Goal: Task Accomplishment & Management: Manage account settings

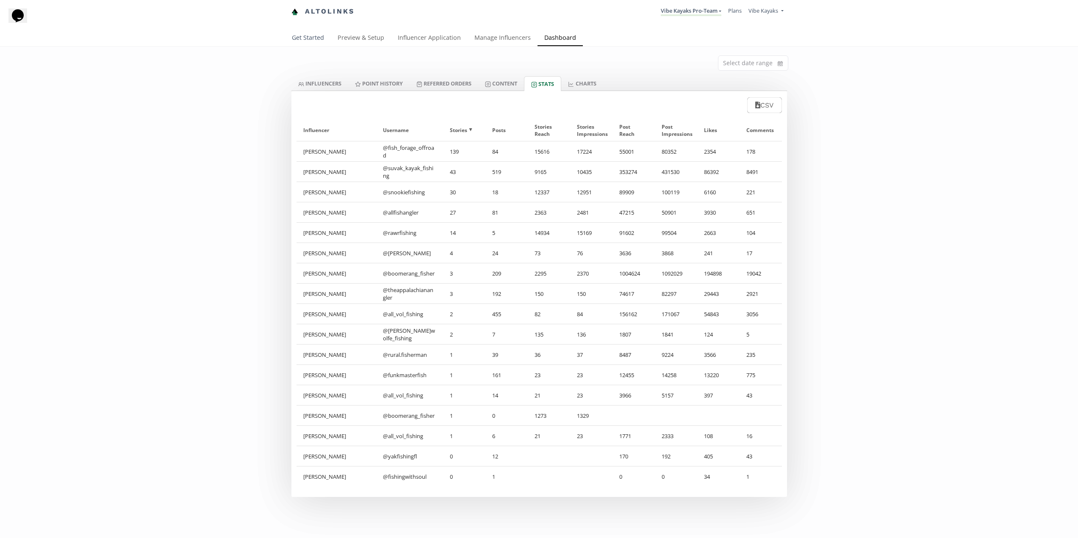
click at [304, 39] on link "Get Started" at bounding box center [308, 38] width 46 height 17
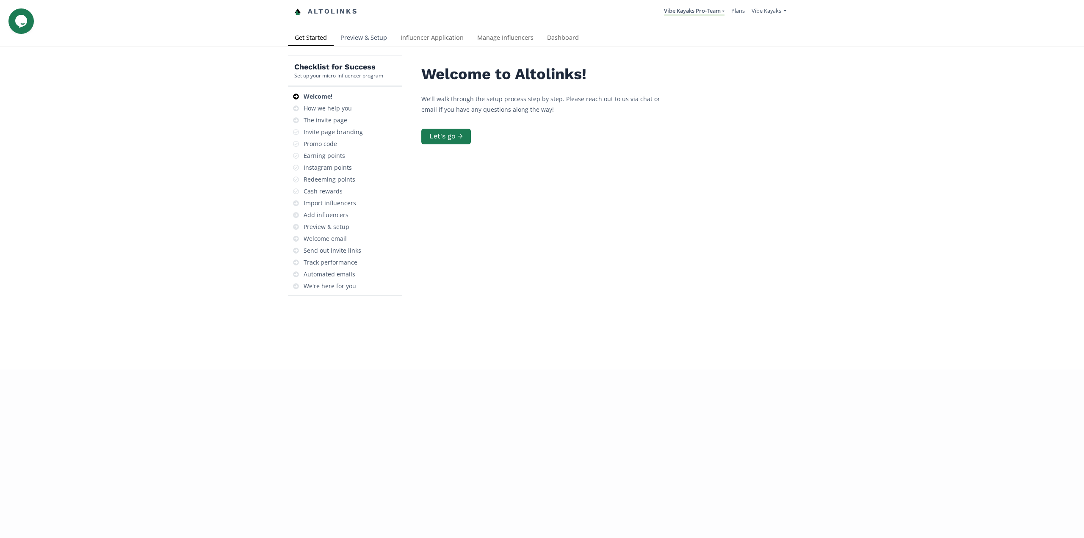
click at [353, 36] on link "Preview & Setup" at bounding box center [364, 38] width 60 height 17
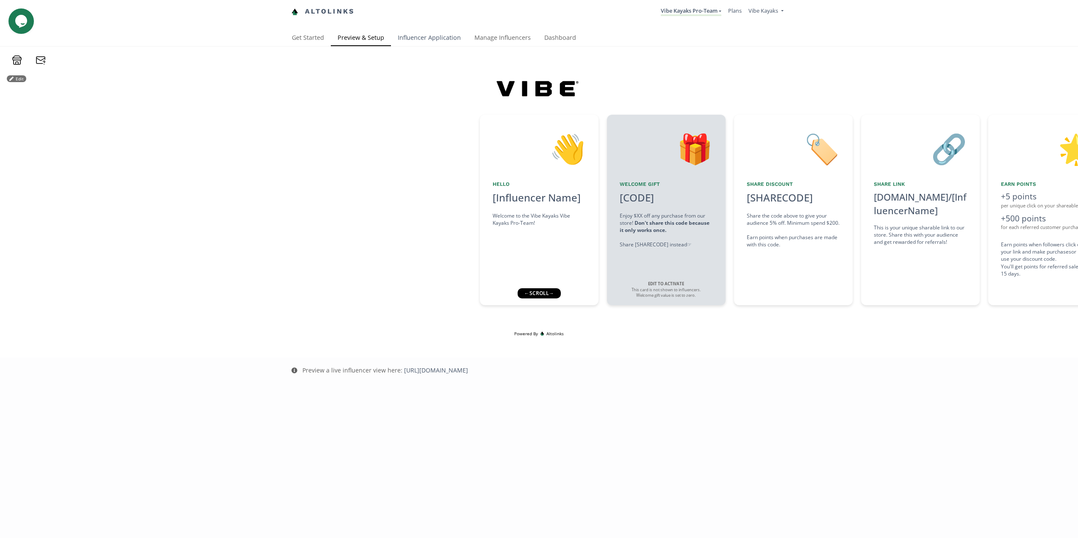
click at [432, 35] on link "Influencer Application" at bounding box center [429, 38] width 77 height 17
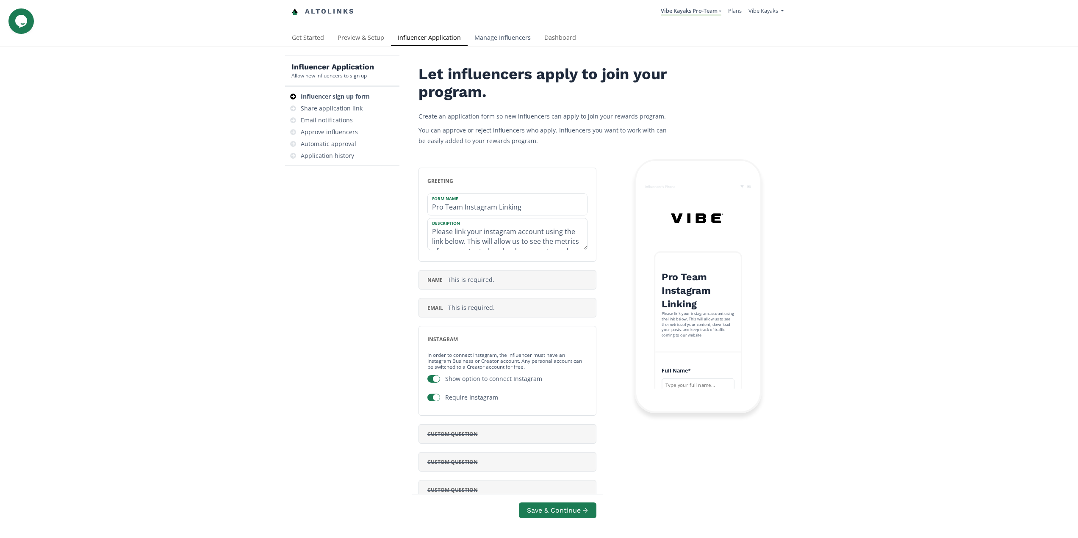
click at [510, 37] on link "Manage Influencers" at bounding box center [503, 38] width 70 height 17
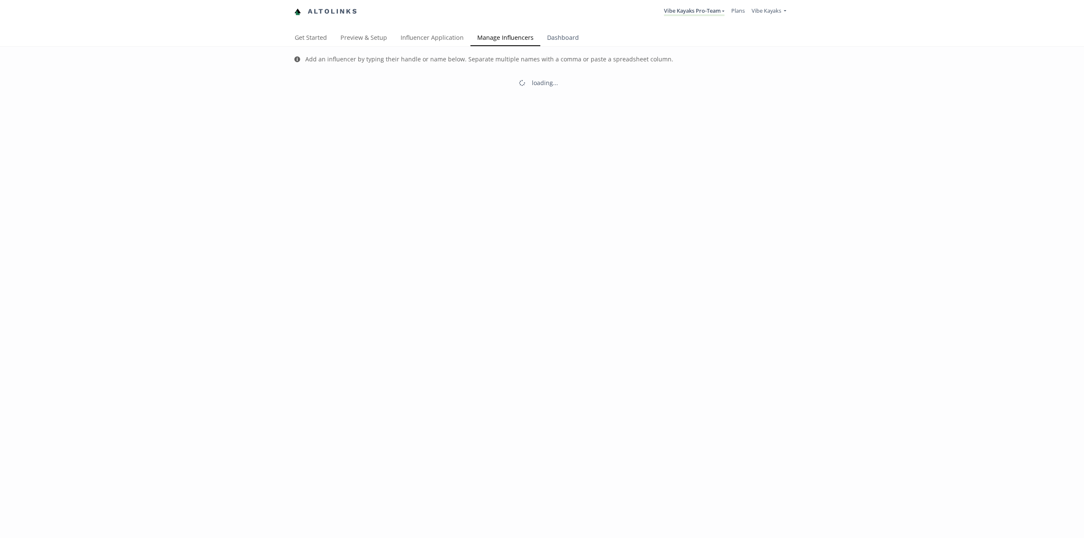
click at [553, 40] on link "Dashboard" at bounding box center [563, 38] width 45 height 17
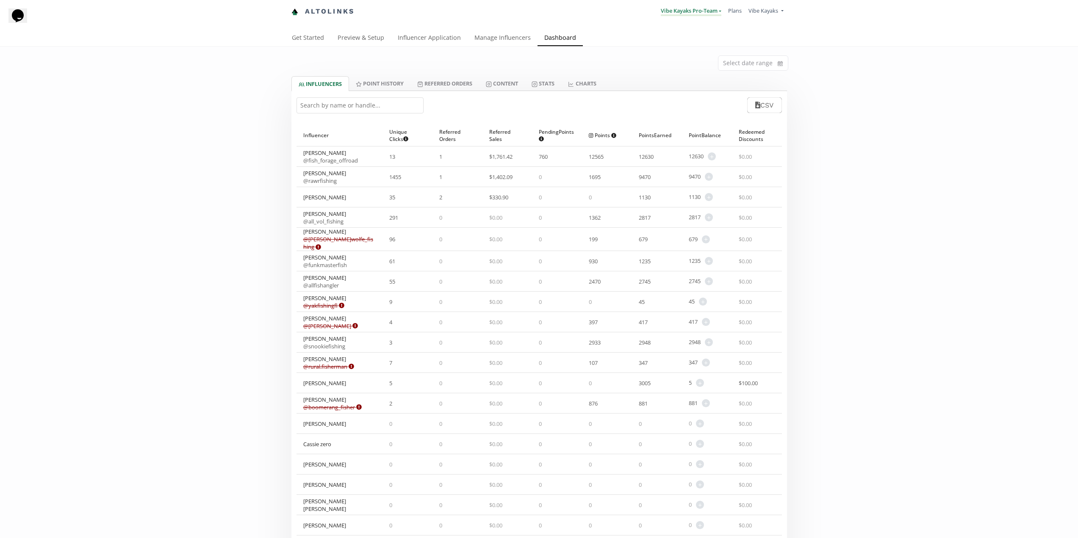
click at [711, 8] on link "Vibe Kayaks Pro-Team" at bounding box center [691, 11] width 61 height 9
click at [776, 8] on span "Vibe Kayaks" at bounding box center [763, 11] width 30 height 8
click at [870, 163] on div "Select date range INFLUENCERS Point HISTORY Referred Orders Content Stats CHART…" at bounding box center [539, 462] width 1078 height 830
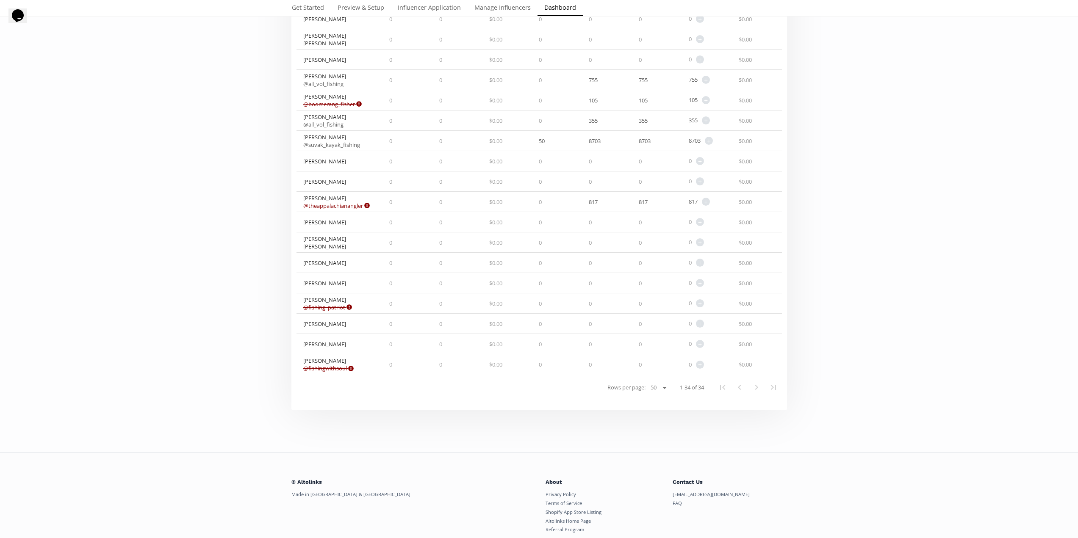
scroll to position [494, 0]
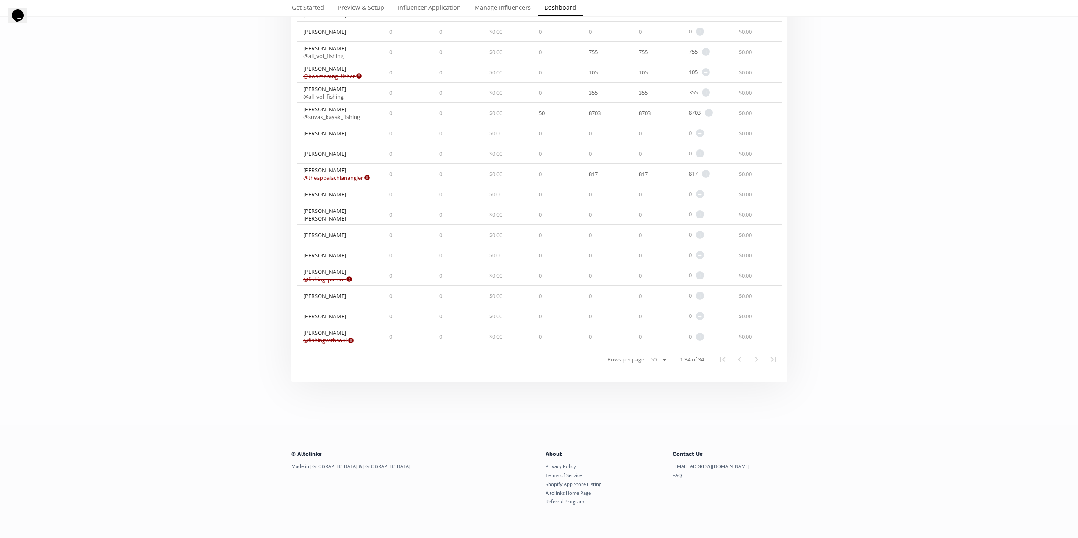
click at [657, 357] on select "25 50 100 All" at bounding box center [658, 360] width 22 height 10
select select "100"
click at [647, 355] on select "25 50 100 All" at bounding box center [658, 360] width 22 height 10
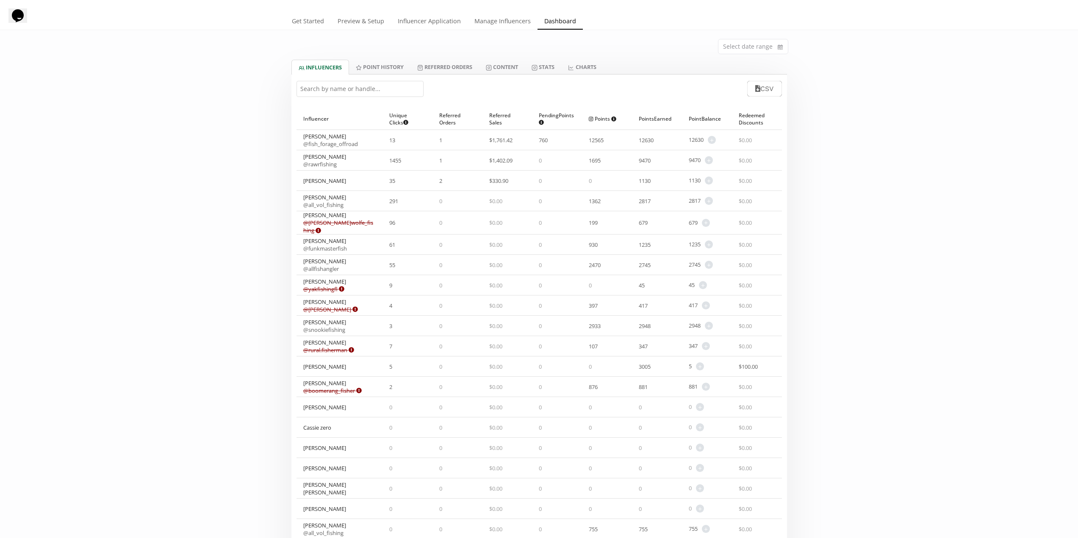
scroll to position [0, 0]
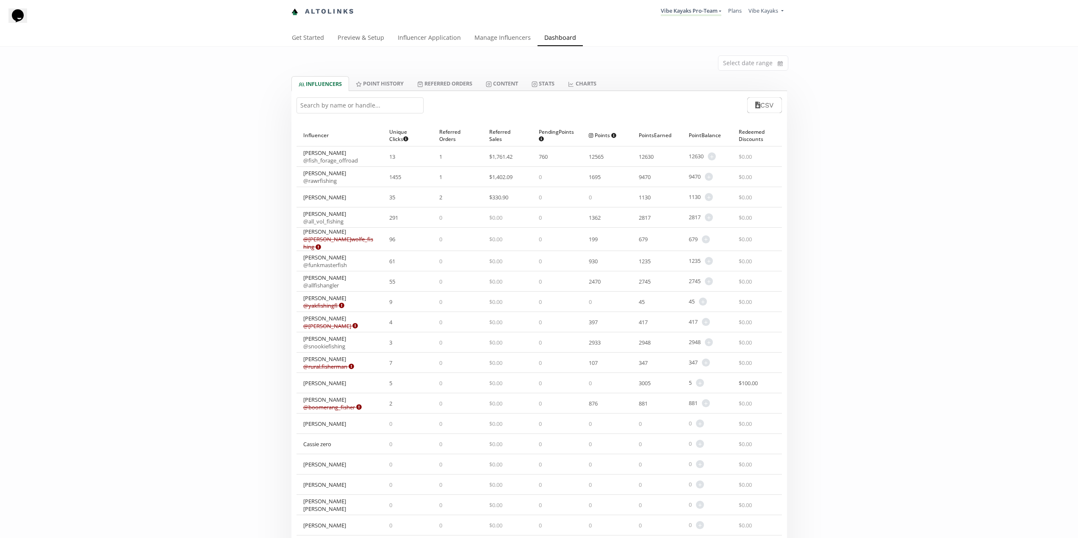
click at [182, 215] on div "Select date range INFLUENCERS Point HISTORY Referred Orders Content Stats CHART…" at bounding box center [539, 462] width 1078 height 830
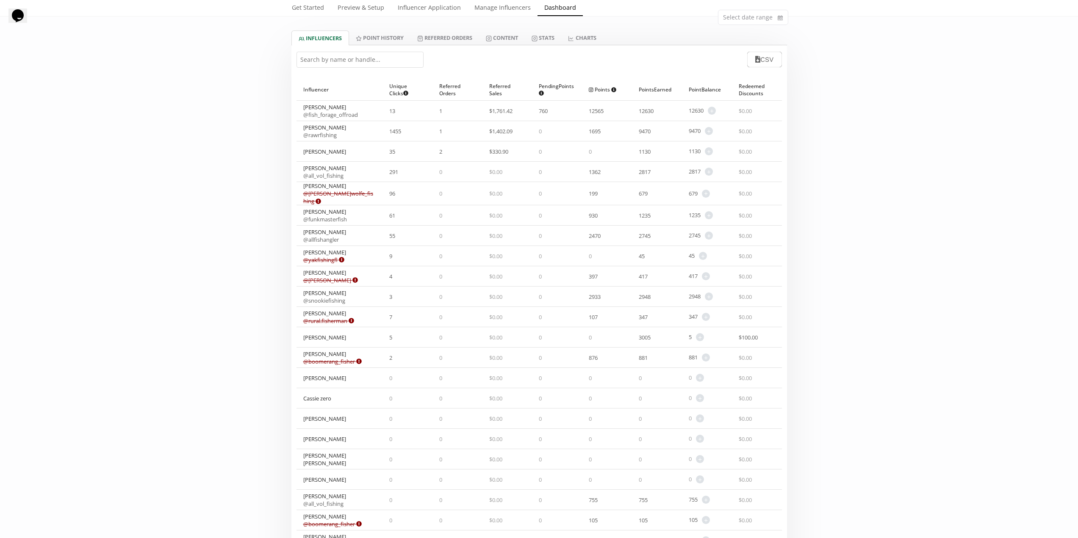
scroll to position [42, 0]
click at [586, 42] on link "CHARTS" at bounding box center [582, 41] width 42 height 14
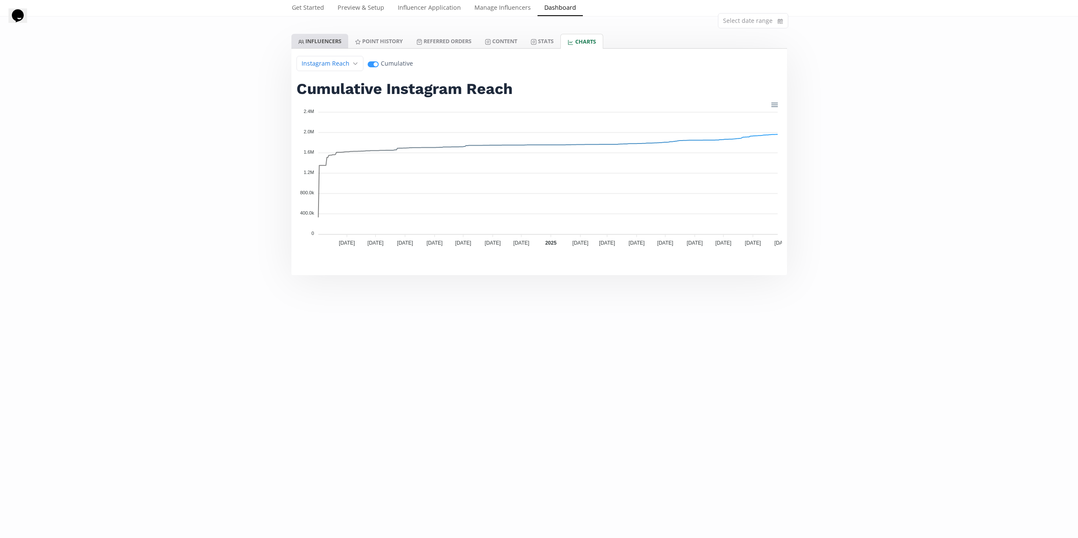
click at [322, 43] on link "INFLUENCERS" at bounding box center [319, 41] width 57 height 14
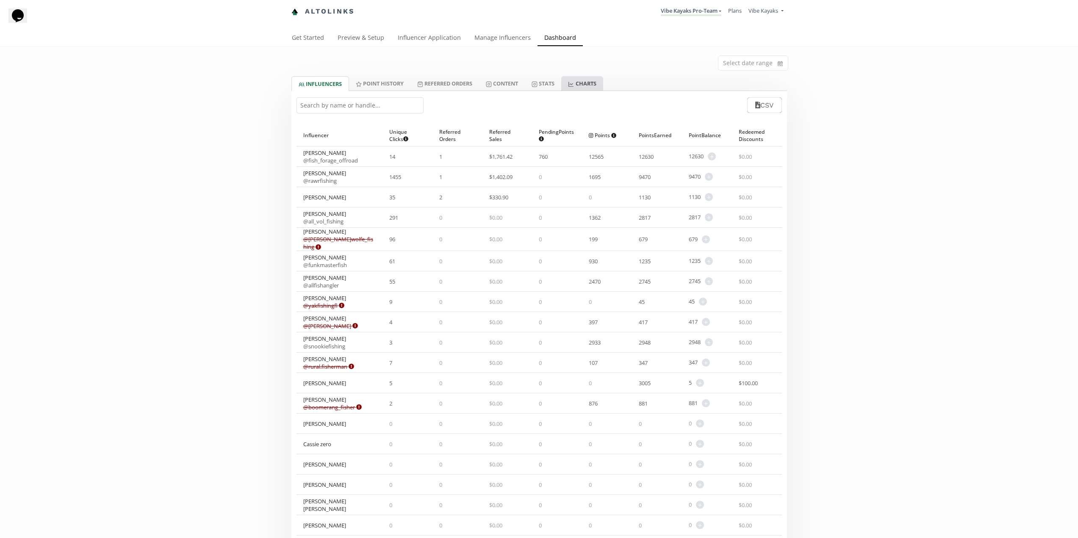
click at [584, 82] on link "CHARTS" at bounding box center [582, 83] width 42 height 14
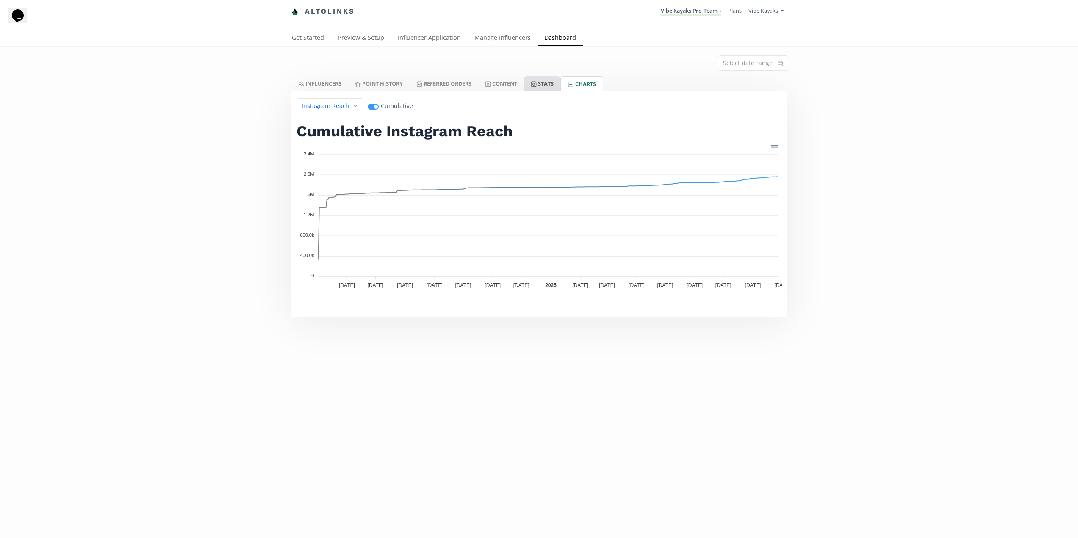
click at [555, 83] on link "Stats" at bounding box center [542, 83] width 36 height 14
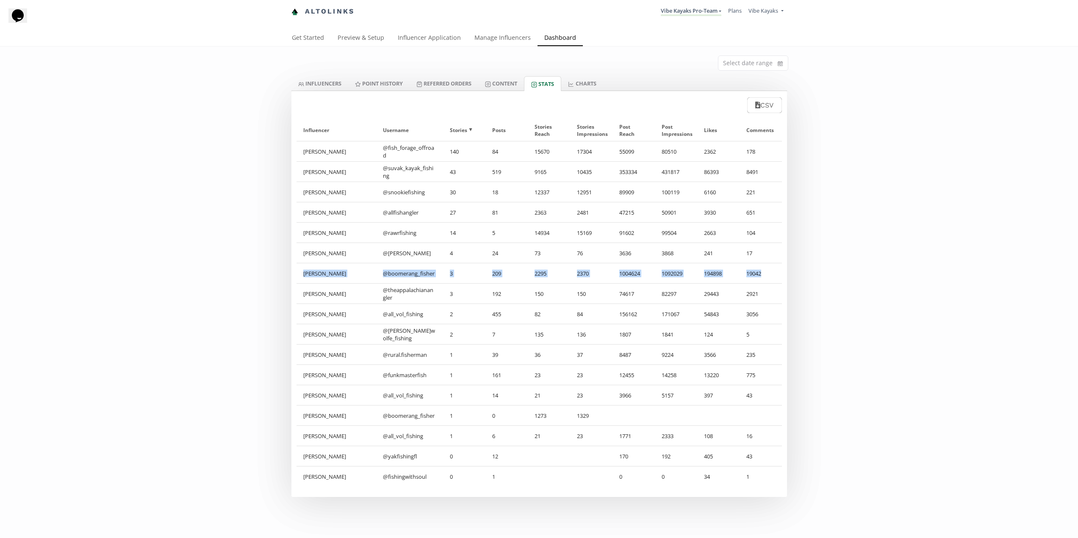
drag, startPoint x: 768, startPoint y: 275, endPoint x: 296, endPoint y: 268, distance: 471.9
click at [296, 268] on div "Influencer ▲ Username ▲ Stories ▲ Posts ▲ Stories Reach ▲ Stories Impressions ▲…" at bounding box center [539, 305] width 496 height 383
click at [281, 316] on div "Select date range INFLUENCERS Point HISTORY Referred Orders Content Stats CHART…" at bounding box center [539, 272] width 1078 height 451
drag, startPoint x: 763, startPoint y: 276, endPoint x: 302, endPoint y: 280, distance: 461.3
click at [302, 280] on div "Neaven Reevey @ boomerang_fisher 3 209 2295 2370 1004624 1092029 194898 19042" at bounding box center [539, 273] width 485 height 20
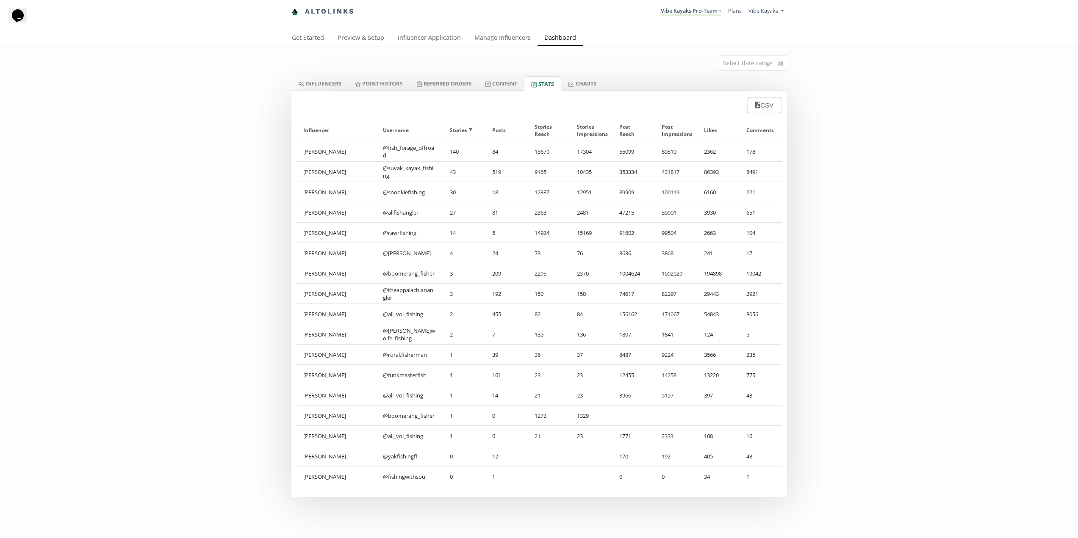
click at [63, 216] on div "Select date range INFLUENCERS Point HISTORY Referred Orders Content Stats CHART…" at bounding box center [539, 272] width 1078 height 451
drag, startPoint x: 299, startPoint y: 274, endPoint x: 781, endPoint y: 270, distance: 482.5
click at [781, 270] on div "Neaven Reevey @ boomerang_fisher 3 209 2295 2370 1004624 1092029 194898 19042" at bounding box center [539, 273] width 485 height 20
click at [428, 35] on link "Influencer Application" at bounding box center [429, 38] width 77 height 17
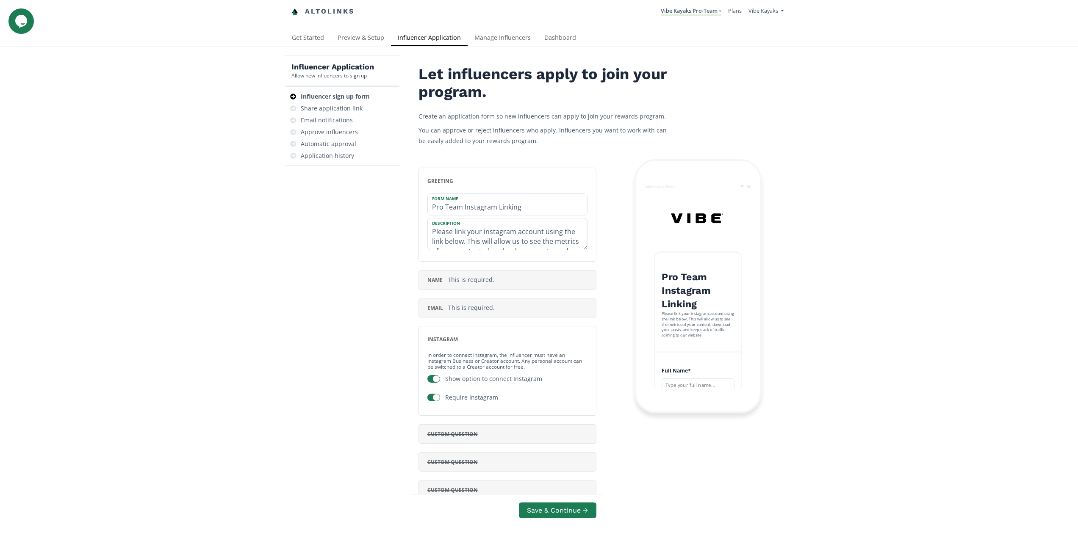
click at [490, 35] on link "Manage Influencers" at bounding box center [503, 38] width 70 height 17
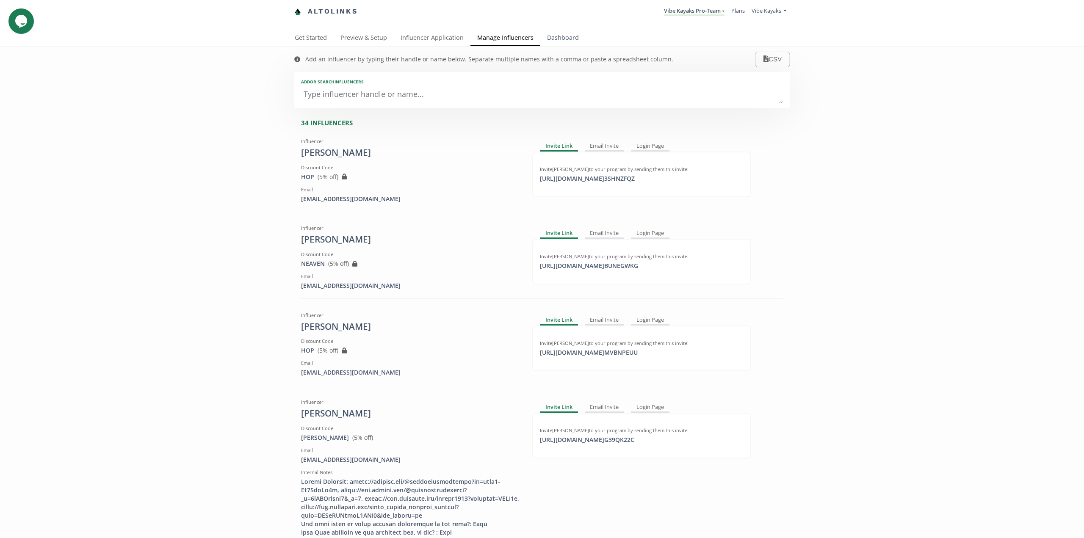
click at [568, 33] on link "Dashboard" at bounding box center [563, 38] width 45 height 17
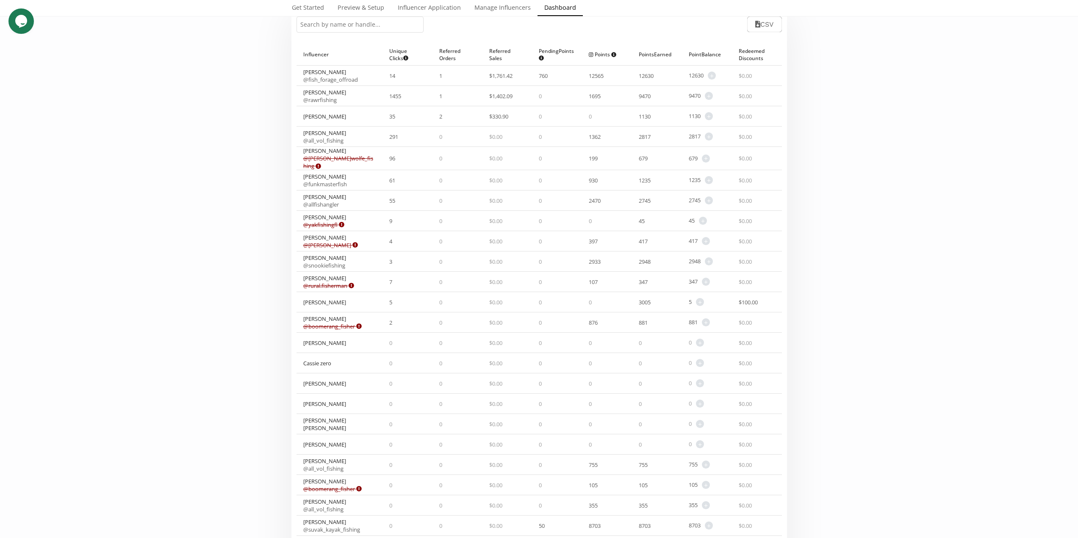
scroll to position [85, 0]
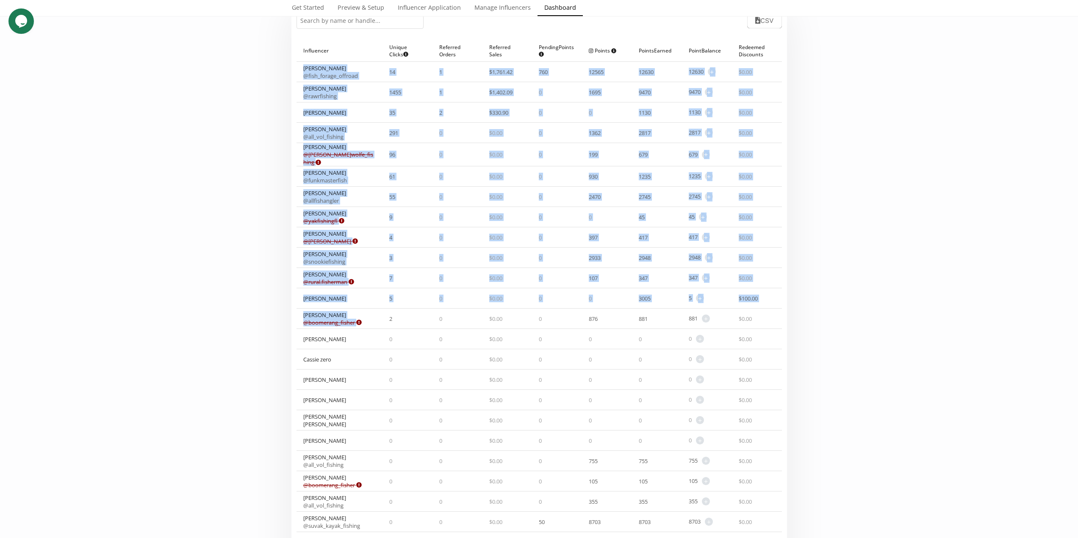
drag, startPoint x: 374, startPoint y: 318, endPoint x: 294, endPoint y: 311, distance: 80.3
click at [294, 311] on div "Influencer ▲ Unique Clicks Does not count clicks from bots. Multiple clicks fro…" at bounding box center [539, 413] width 496 height 757
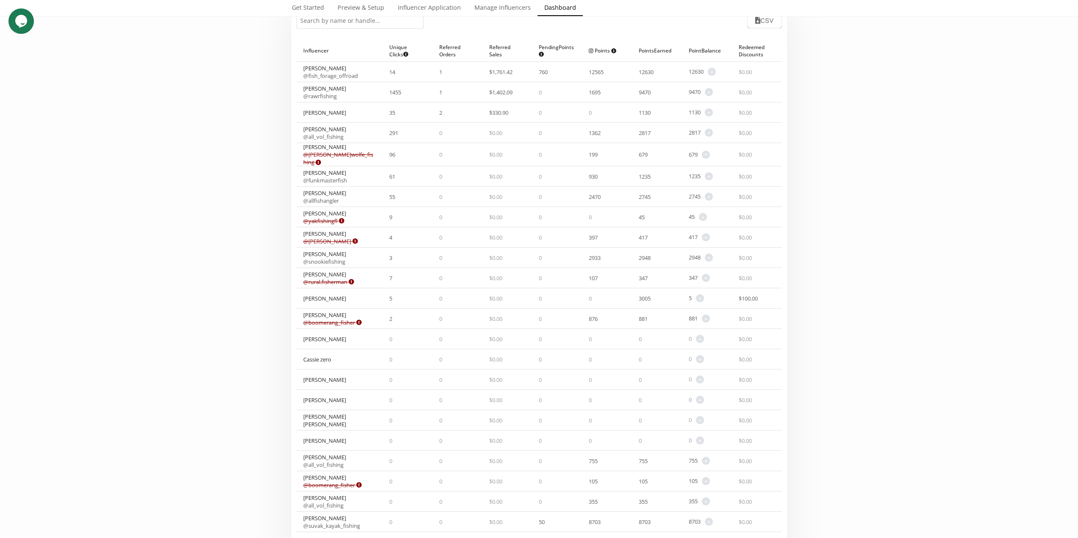
click at [177, 365] on div "Select date range INFLUENCERS Point HISTORY Referred Orders Content Stats CHART…" at bounding box center [539, 377] width 1078 height 830
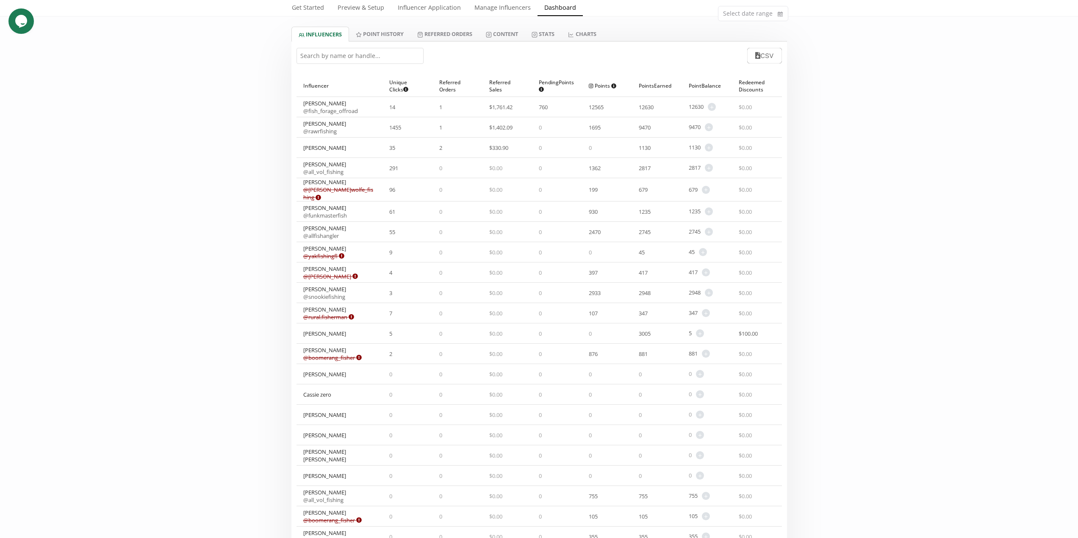
scroll to position [0, 0]
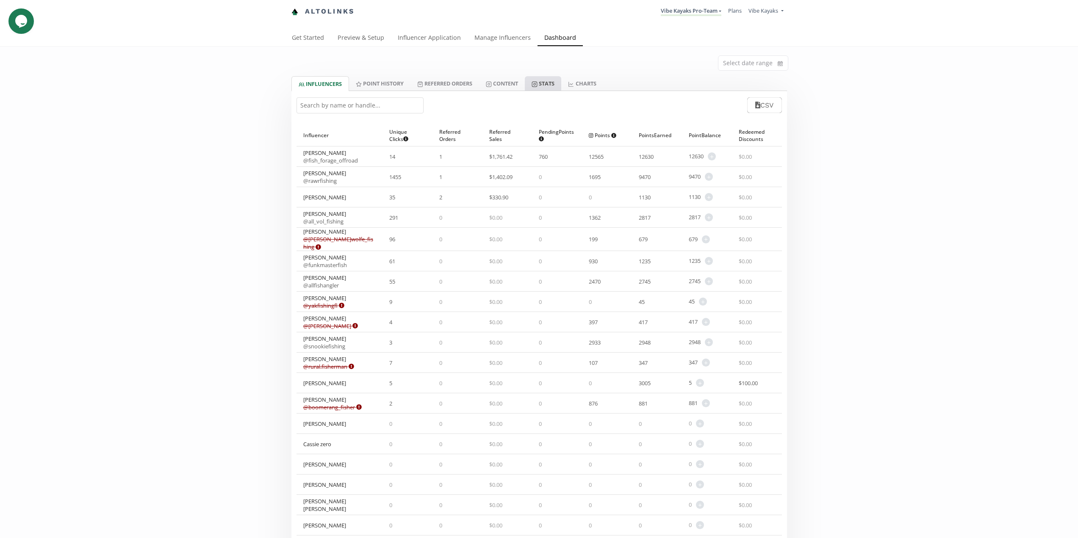
click at [549, 81] on link "Stats" at bounding box center [543, 83] width 36 height 14
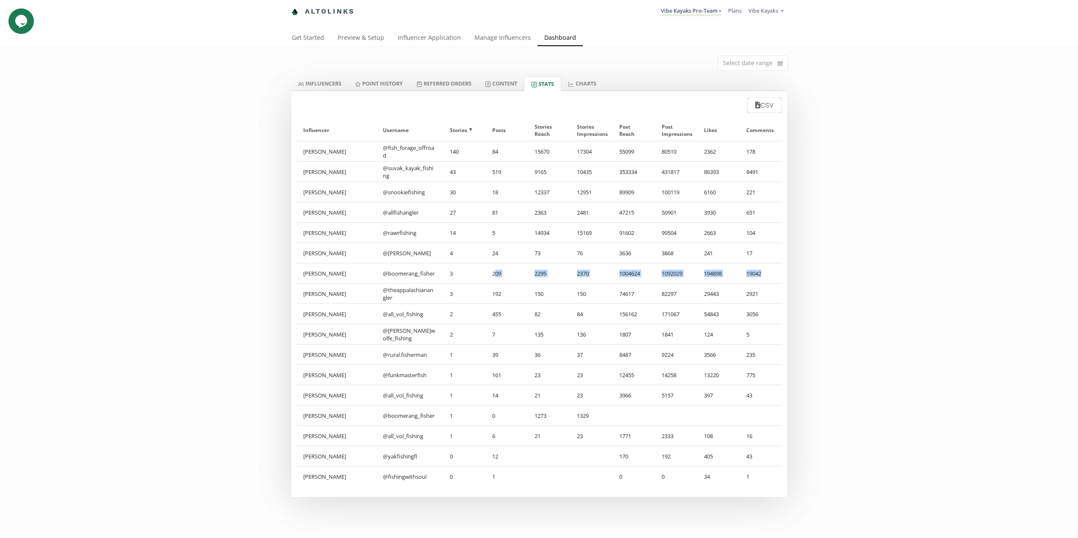
drag, startPoint x: 771, startPoint y: 275, endPoint x: 552, endPoint y: 298, distance: 219.7
click at [493, 276] on div "Neaven Reevey @ boomerang_fisher 3 209 2295 2370 1004624 1092029 194898 19042" at bounding box center [539, 273] width 485 height 20
click at [724, 332] on div "124" at bounding box center [718, 334] width 42 height 20
click at [596, 84] on link "CHARTS" at bounding box center [582, 83] width 42 height 14
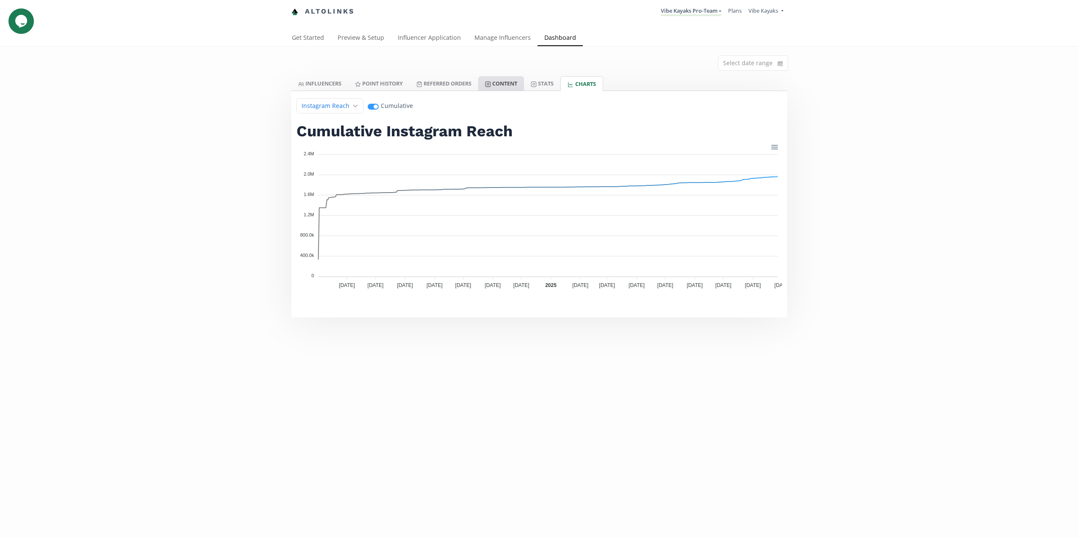
click at [491, 81] on icon at bounding box center [488, 84] width 6 height 6
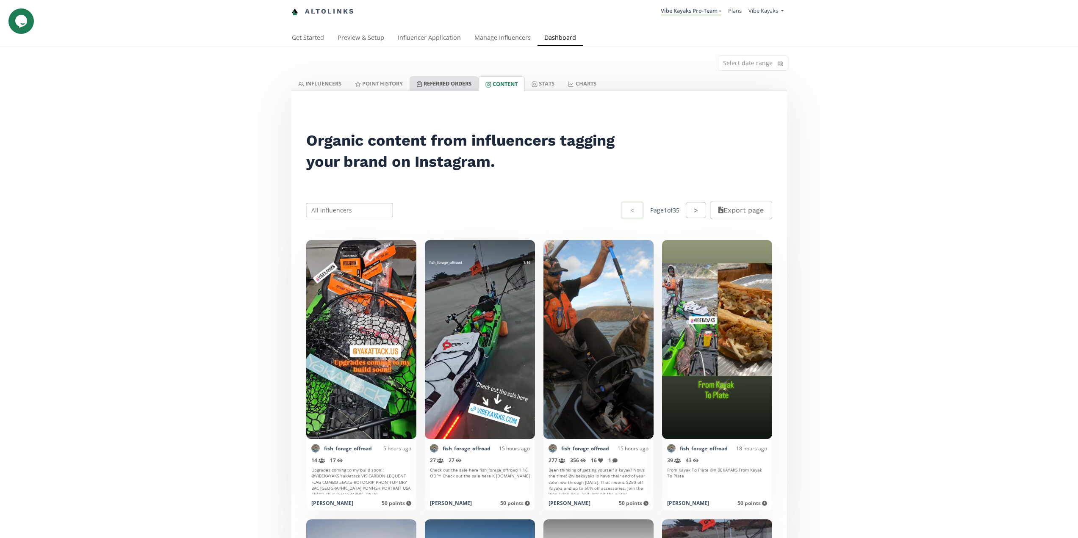
click at [453, 85] on link "Referred Orders" at bounding box center [444, 83] width 69 height 14
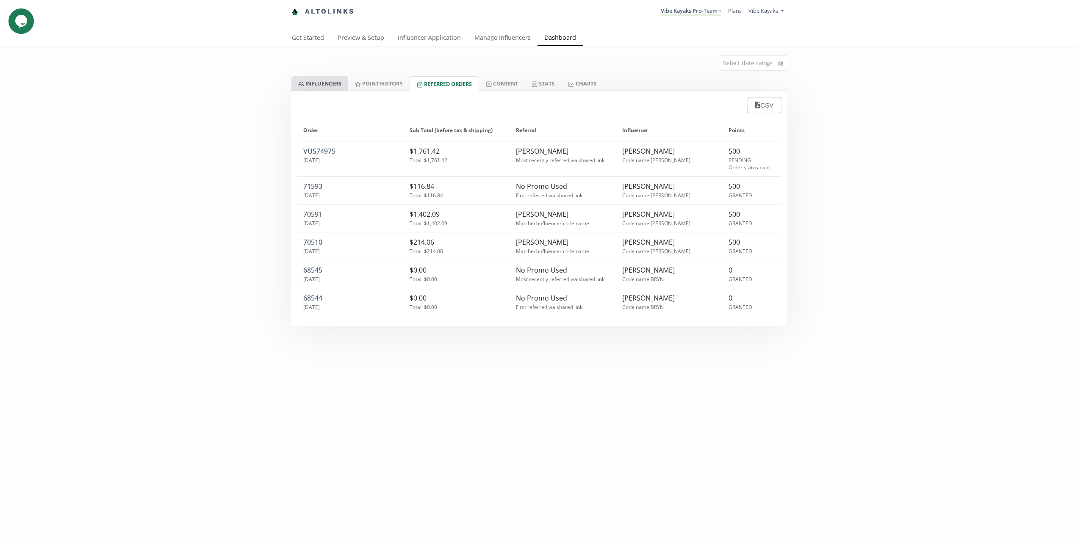
click at [328, 80] on link "INFLUENCERS" at bounding box center [319, 83] width 57 height 14
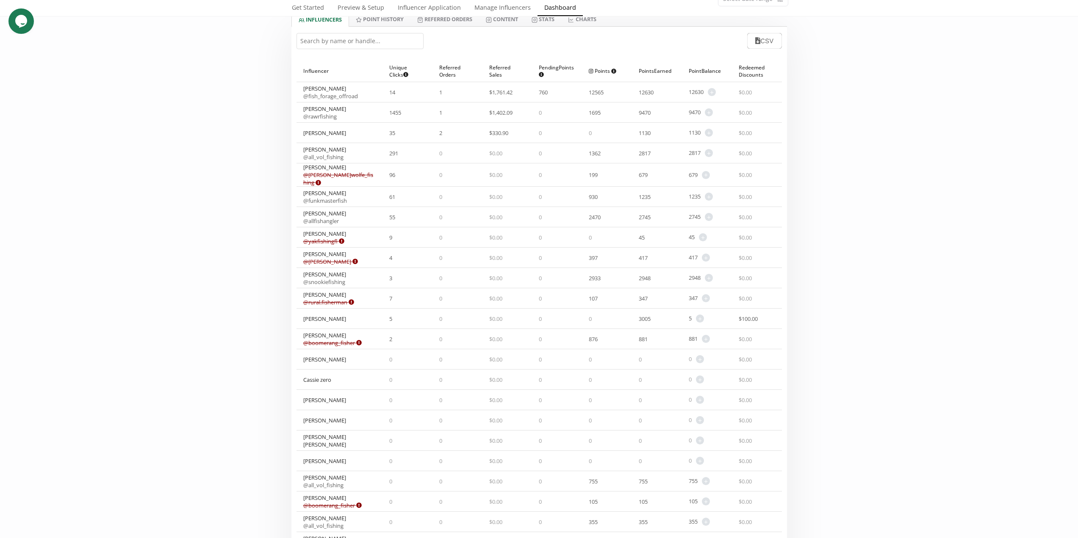
scroll to position [85, 0]
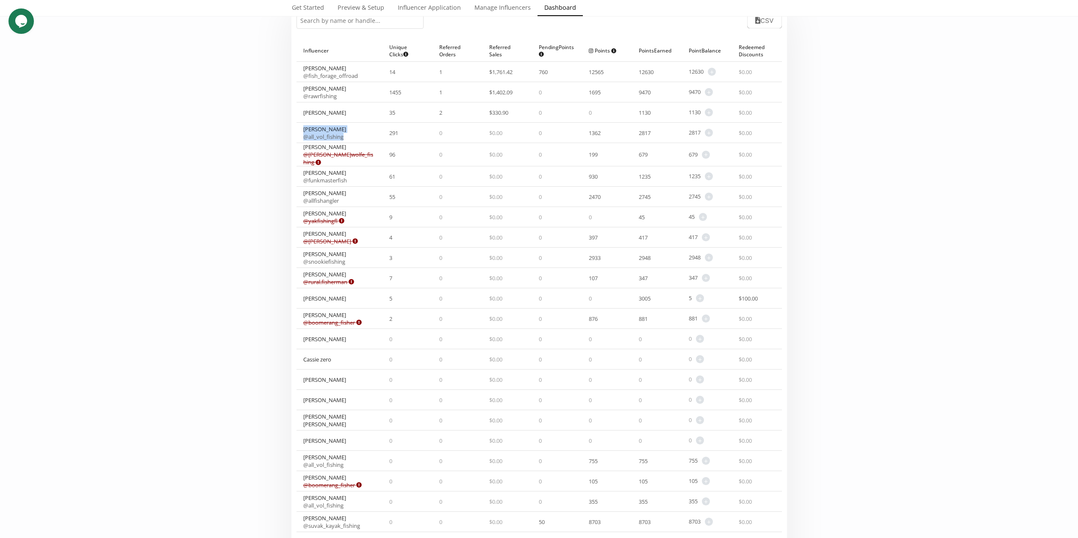
drag, startPoint x: 344, startPoint y: 138, endPoint x: 296, endPoint y: 125, distance: 50.5
click at [297, 125] on div "Hop Nguyen @ all_vol_fishing" at bounding box center [340, 133] width 86 height 20
drag, startPoint x: 349, startPoint y: 95, endPoint x: 298, endPoint y: 90, distance: 51.5
click at [298, 90] on div "Jimmy Ly @ rawrfishing" at bounding box center [340, 92] width 86 height 20
drag, startPoint x: 471, startPoint y: 96, endPoint x: 704, endPoint y: 98, distance: 233.8
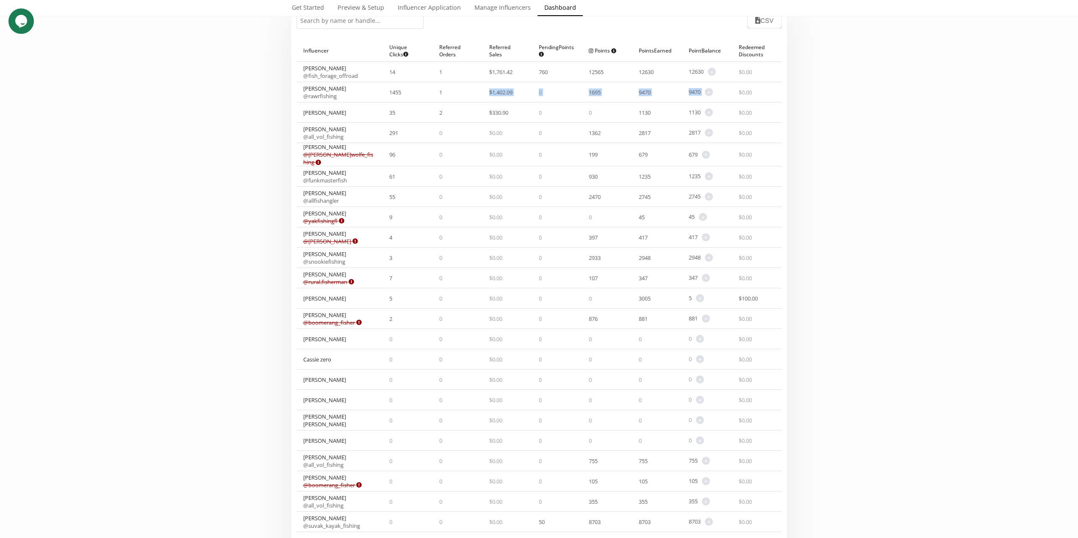
click at [704, 98] on div "Jimmy Ly @ rawrfishing 1455 1 $ 1,402.09 0 1695 9470 9470 + Adjust point balanc…" at bounding box center [539, 92] width 485 height 20
click at [585, 188] on div "2470" at bounding box center [607, 197] width 50 height 20
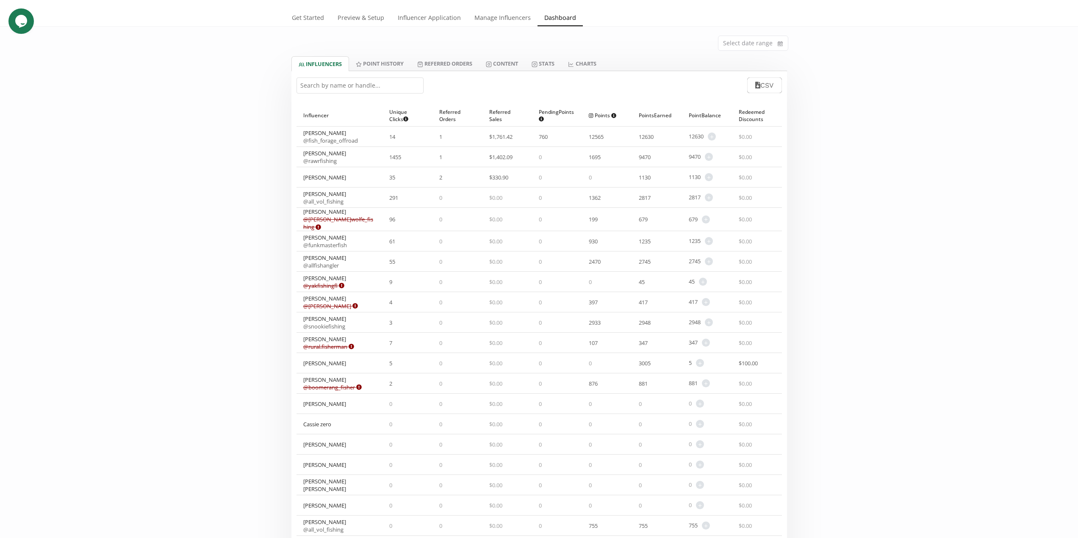
scroll to position [42, 0]
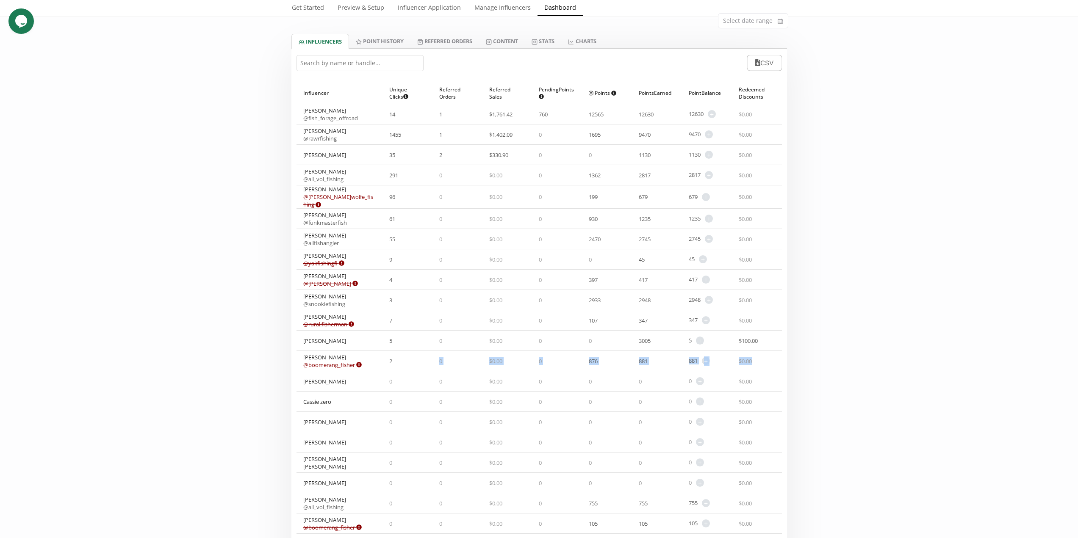
drag, startPoint x: 757, startPoint y: 362, endPoint x: 402, endPoint y: 360, distance: 354.6
click at [402, 360] on div "Neaven Reevey @ boomerang_fisher Expired or disconnected. Please ask influencer…" at bounding box center [539, 361] width 485 height 20
click at [547, 44] on link "Stats" at bounding box center [543, 41] width 36 height 14
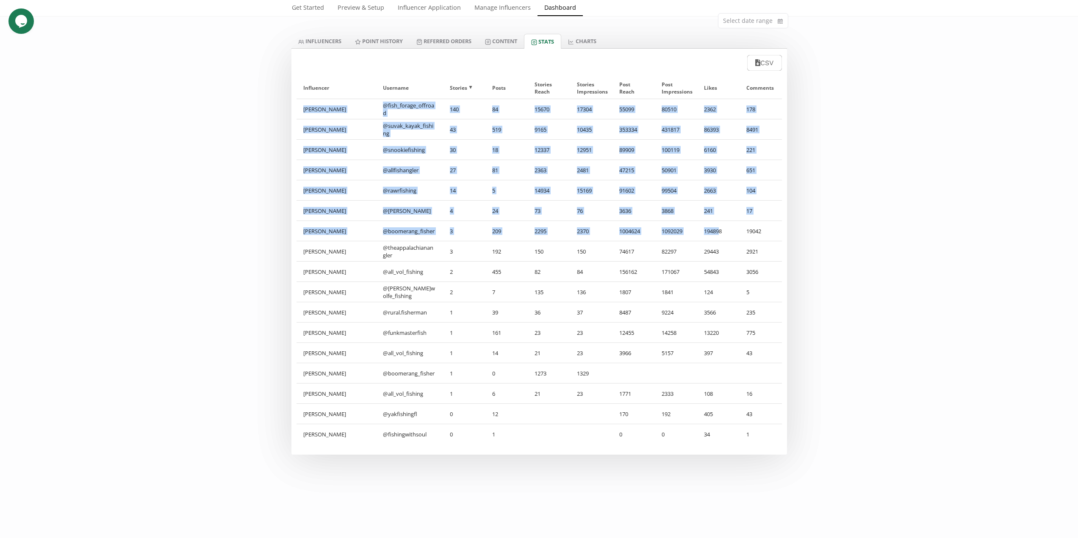
drag, startPoint x: 306, startPoint y: 232, endPoint x: 721, endPoint y: 228, distance: 415.6
click at [720, 227] on div "Influencer ▲ Username ▲ Stories ▲ Posts ▲ Stories Reach ▲ Stories Impressions ▲…" at bounding box center [539, 263] width 496 height 383
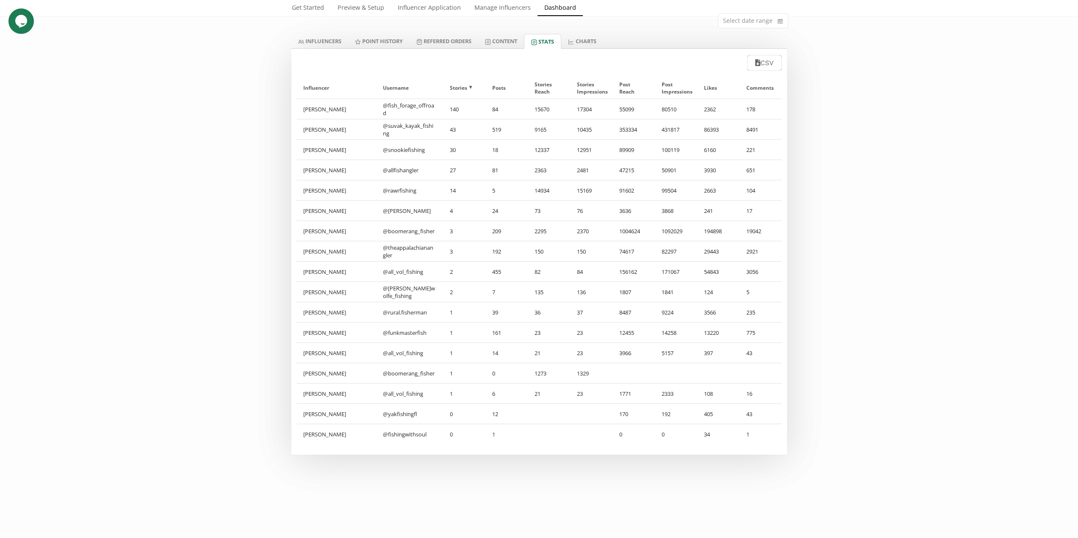
drag, startPoint x: 722, startPoint y: 228, endPoint x: 721, endPoint y: 237, distance: 8.5
click at [723, 229] on div "194898" at bounding box center [718, 231] width 42 height 20
drag, startPoint x: 609, startPoint y: 376, endPoint x: 303, endPoint y: 369, distance: 306.3
click at [303, 369] on div "Neaven Reevey @ boomerang_fisher 1 0 1273 1329" at bounding box center [539, 373] width 485 height 20
drag, startPoint x: 765, startPoint y: 230, endPoint x: 296, endPoint y: 234, distance: 468.9
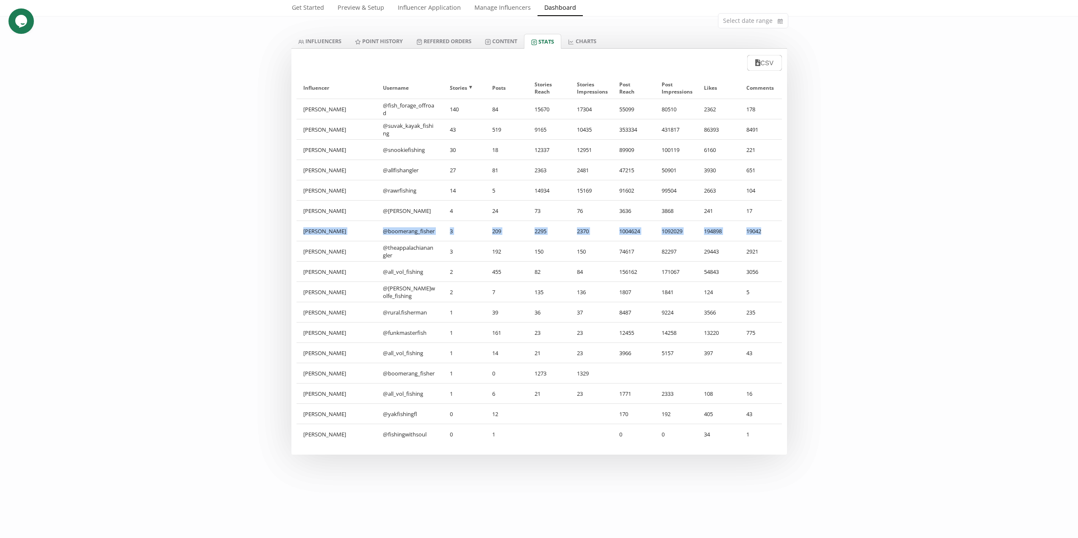
click at [297, 234] on div "Neaven Reevey @ boomerang_fisher 3 209 2295 2370 1004624 1092029 194898 19042" at bounding box center [539, 231] width 485 height 20
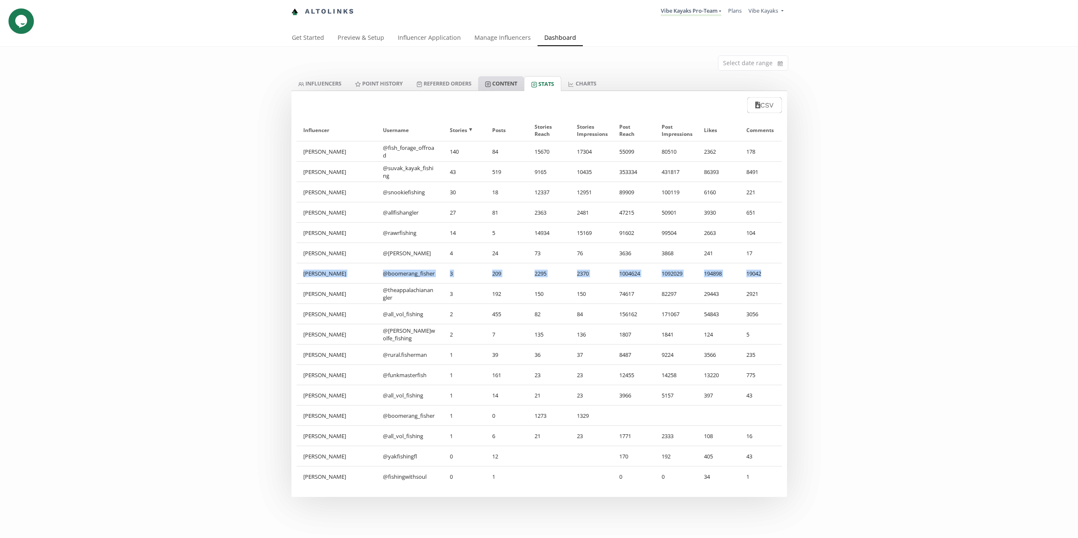
click at [491, 83] on icon at bounding box center [488, 84] width 6 height 6
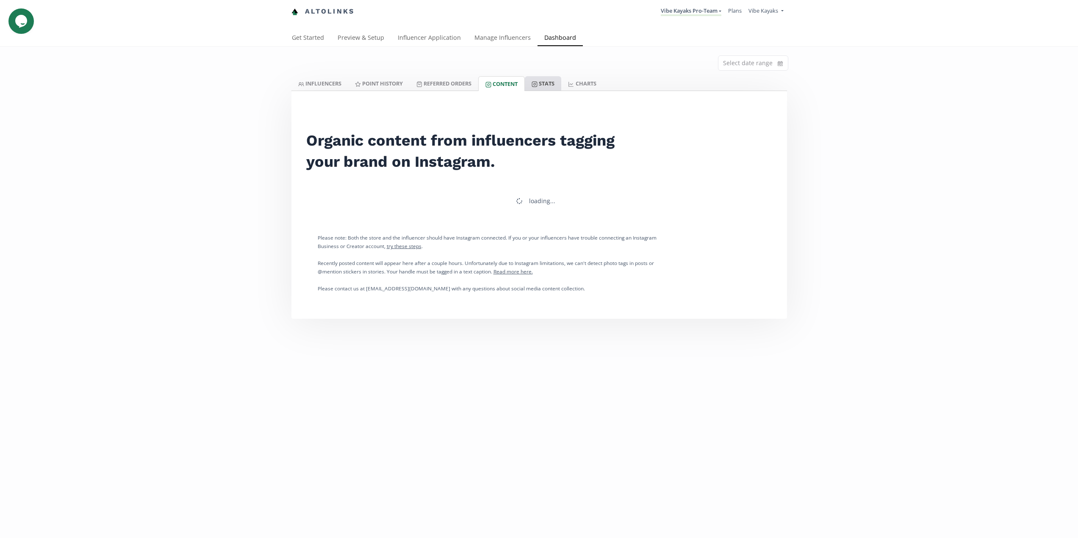
click at [549, 84] on link "Stats" at bounding box center [543, 83] width 36 height 14
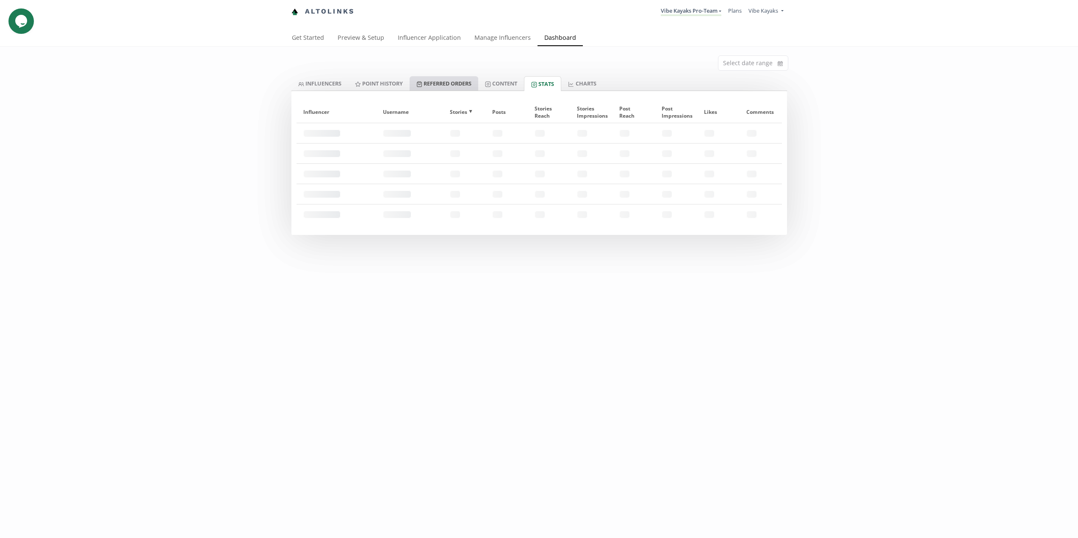
click at [449, 85] on link "Referred Orders" at bounding box center [444, 83] width 69 height 14
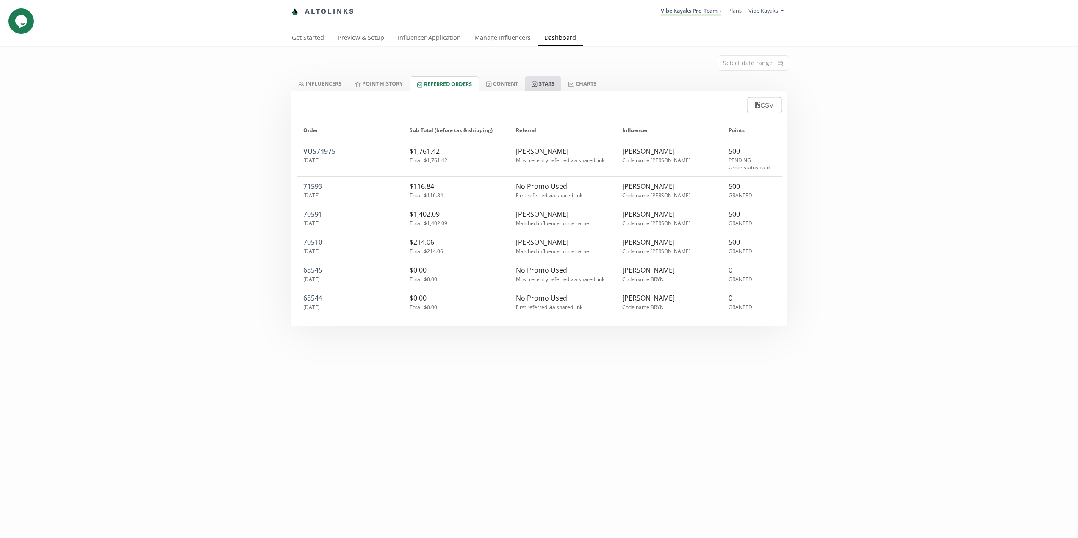
click at [560, 83] on link "Stats" at bounding box center [543, 83] width 36 height 14
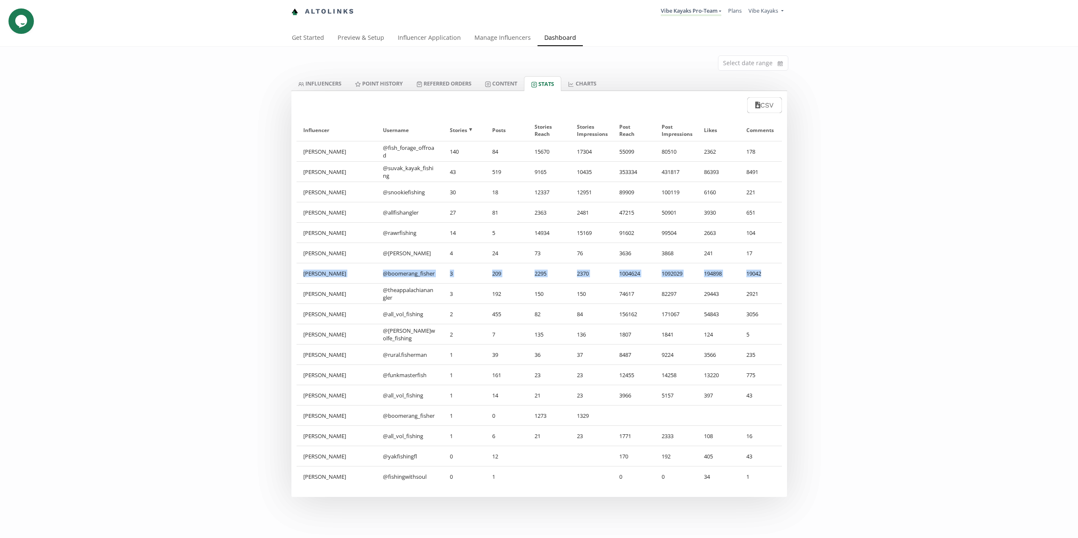
drag, startPoint x: 298, startPoint y: 274, endPoint x: 766, endPoint y: 264, distance: 468.2
click at [766, 264] on div "Neaven Reevey @ boomerang_fisher 3 209 2295 2370 1004624 1092029 194898 19042" at bounding box center [539, 273] width 485 height 20
click at [324, 83] on link "INFLUENCERS" at bounding box center [319, 83] width 57 height 14
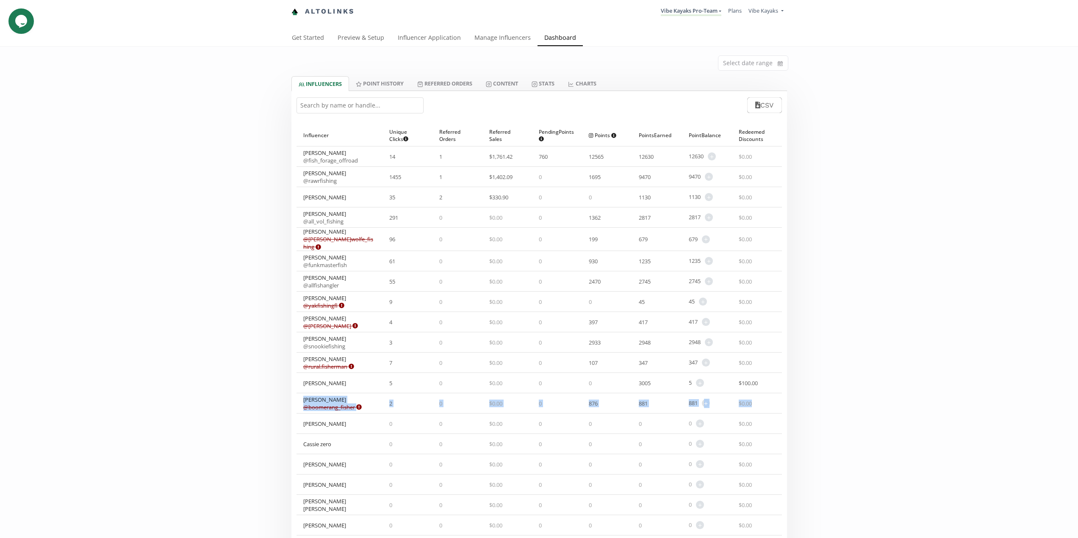
drag, startPoint x: 297, startPoint y: 396, endPoint x: 781, endPoint y: 401, distance: 483.3
click at [781, 401] on div "Neaven Reevey @ boomerang_fisher Expired or disconnected. Please ask influencer…" at bounding box center [539, 404] width 485 height 20
click at [275, 408] on div "Select date range INFLUENCERS Point HISTORY Referred Orders Content Stats CHART…" at bounding box center [539, 462] width 1078 height 830
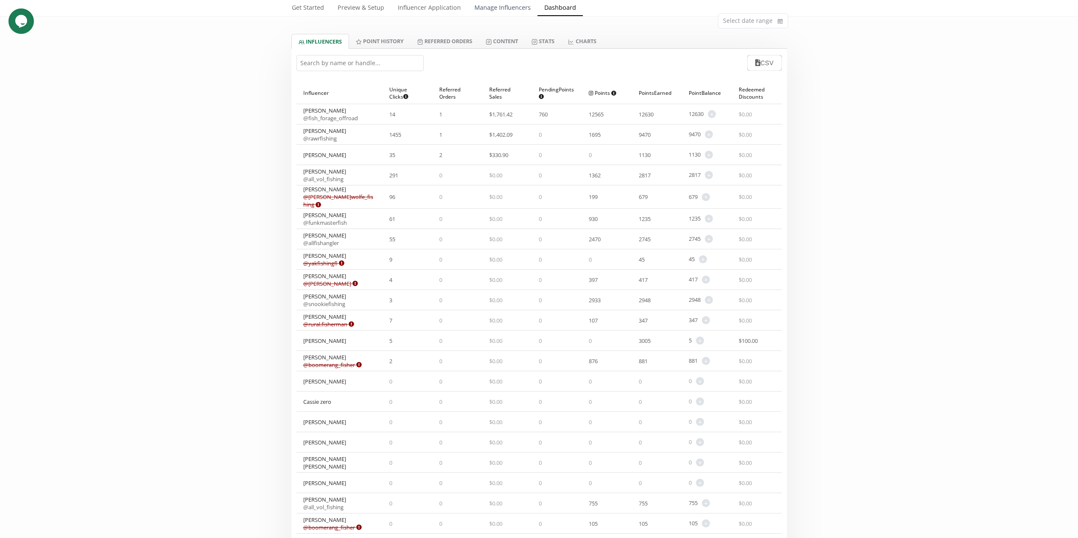
click at [504, 7] on link "Manage Influencers" at bounding box center [503, 8] width 70 height 17
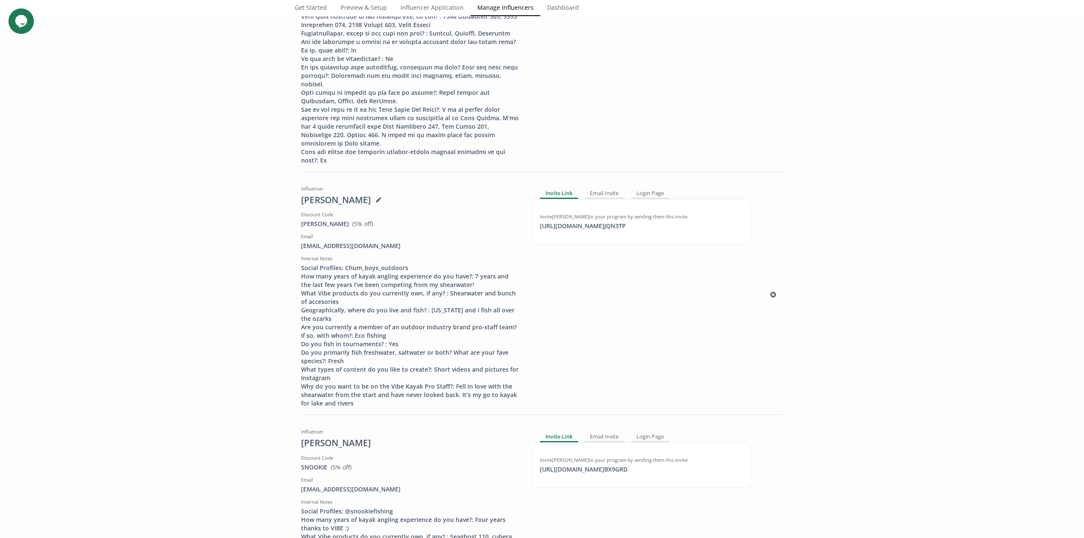
scroll to position [5337, 0]
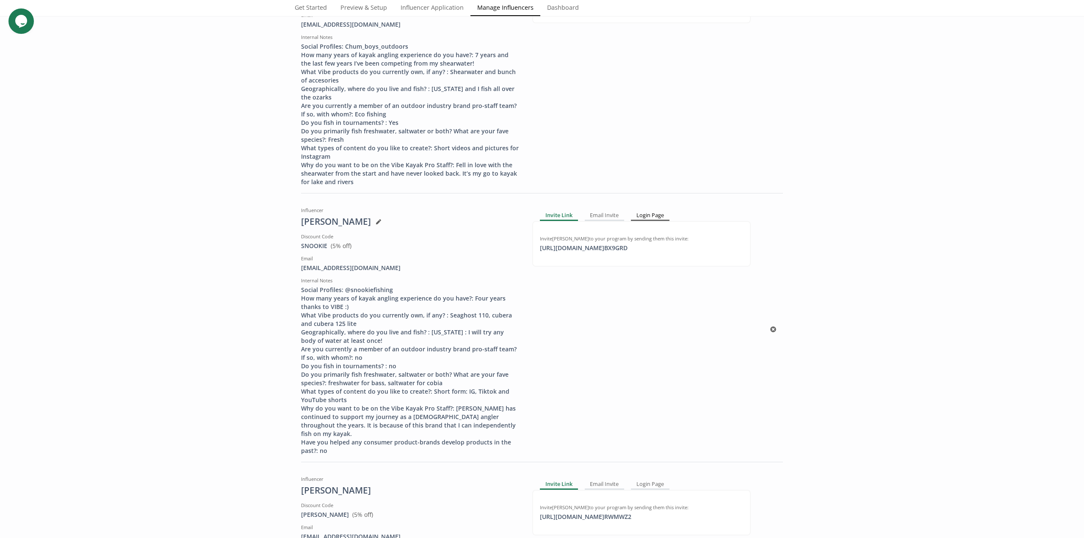
click at [642, 211] on div "Login Page" at bounding box center [650, 216] width 39 height 10
click at [376, 219] on icon at bounding box center [378, 221] width 5 height 5
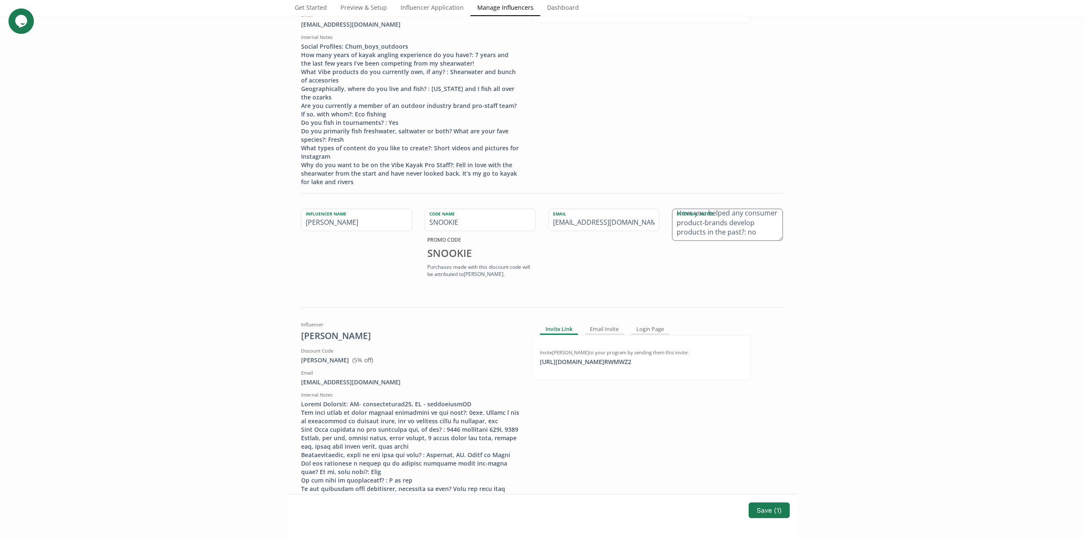
scroll to position [368, 0]
click at [622, 209] on div "Email snookiefishing@gmail.com" at bounding box center [604, 245] width 124 height 72
click at [593, 325] on div "Email Invite" at bounding box center [605, 330] width 40 height 10
click at [544, 209] on div "Email snookiefishing@gmail.com" at bounding box center [604, 245] width 124 height 72
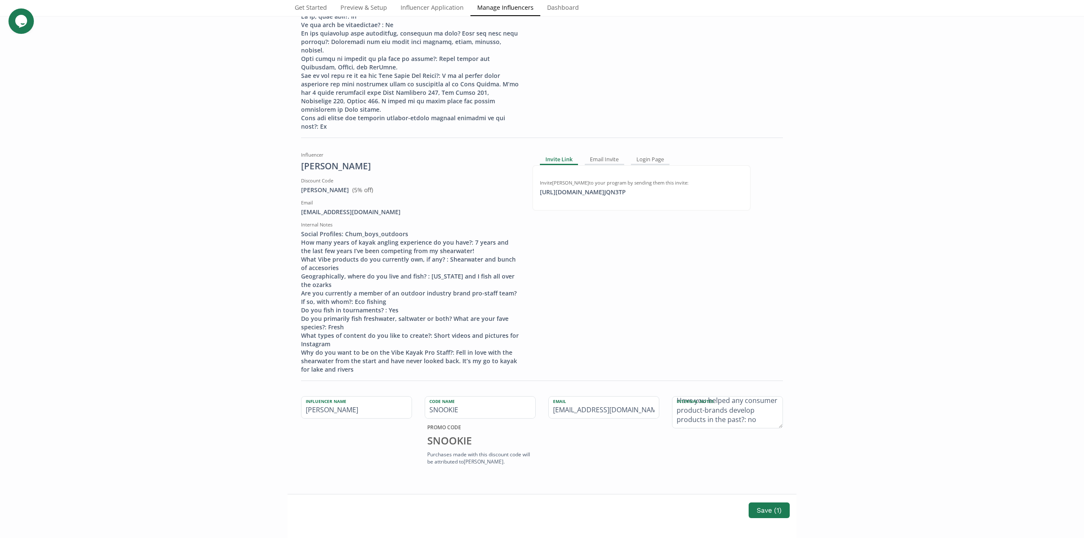
scroll to position [5168, 0]
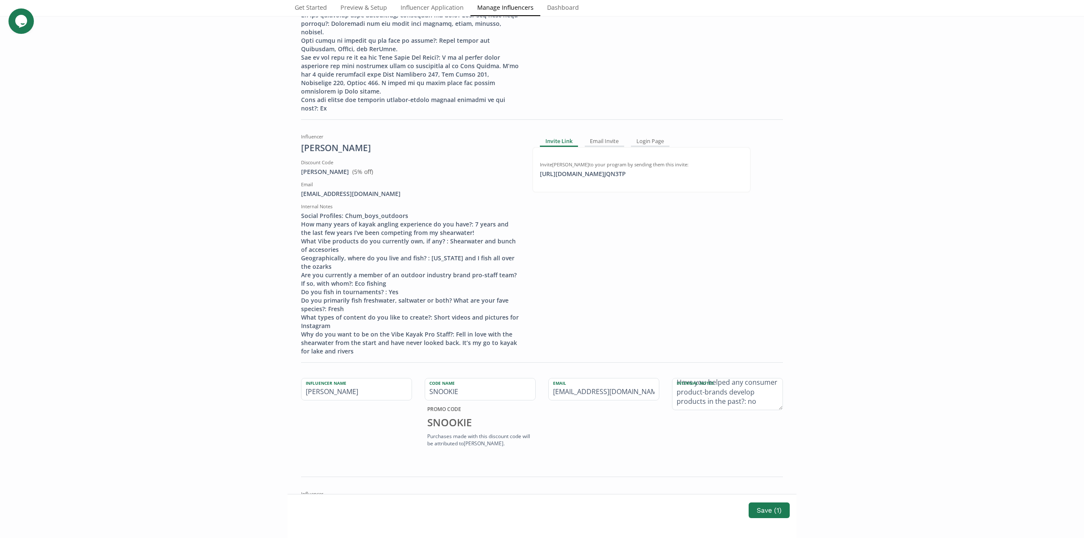
click at [629, 378] on div "Email snookiefishing@gmail.com" at bounding box center [604, 414] width 124 height 72
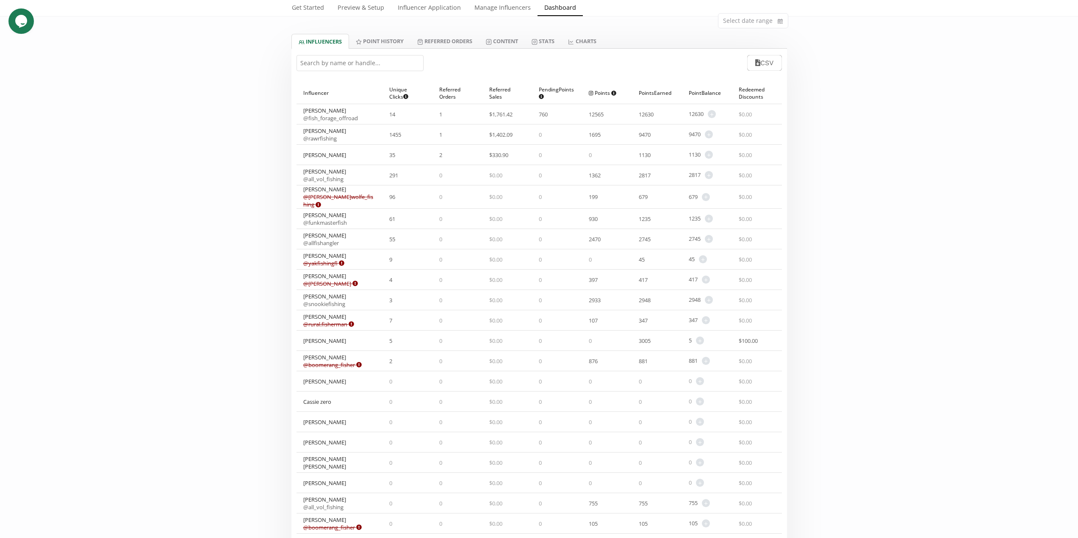
click at [560, 9] on link "Dashboard" at bounding box center [560, 8] width 45 height 17
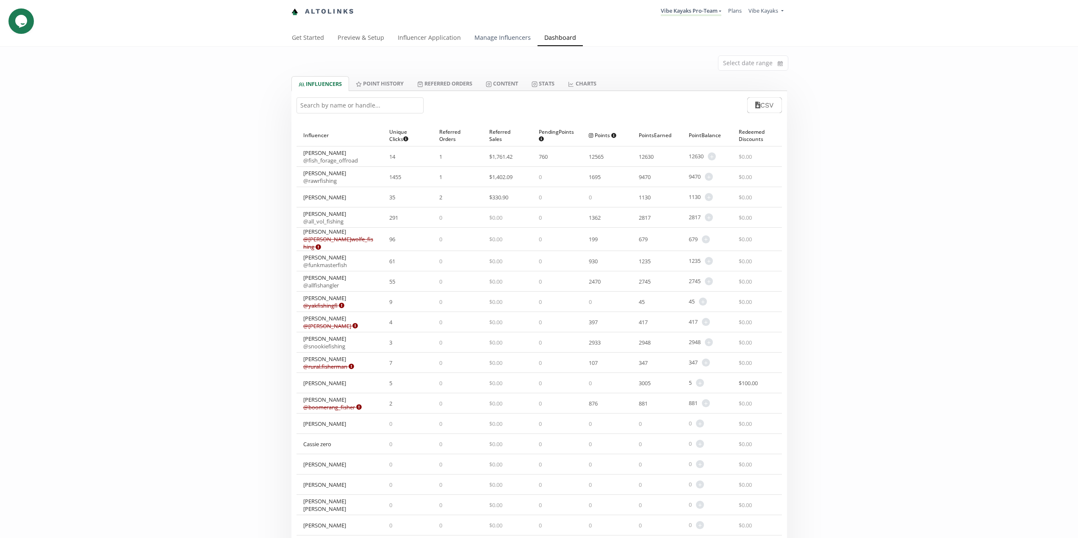
click at [507, 33] on link "Manage Influencers" at bounding box center [503, 38] width 70 height 17
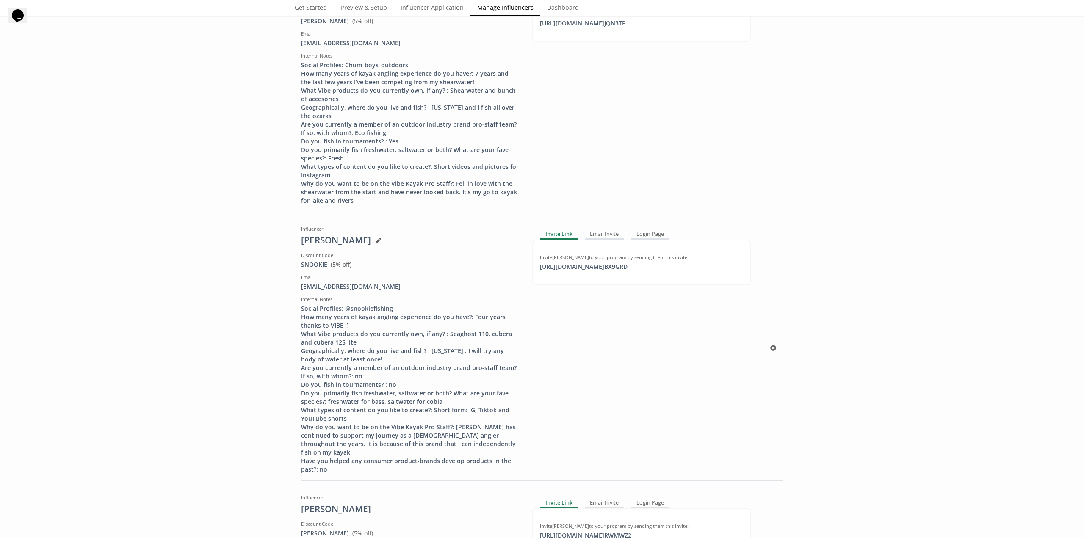
scroll to position [5337, 0]
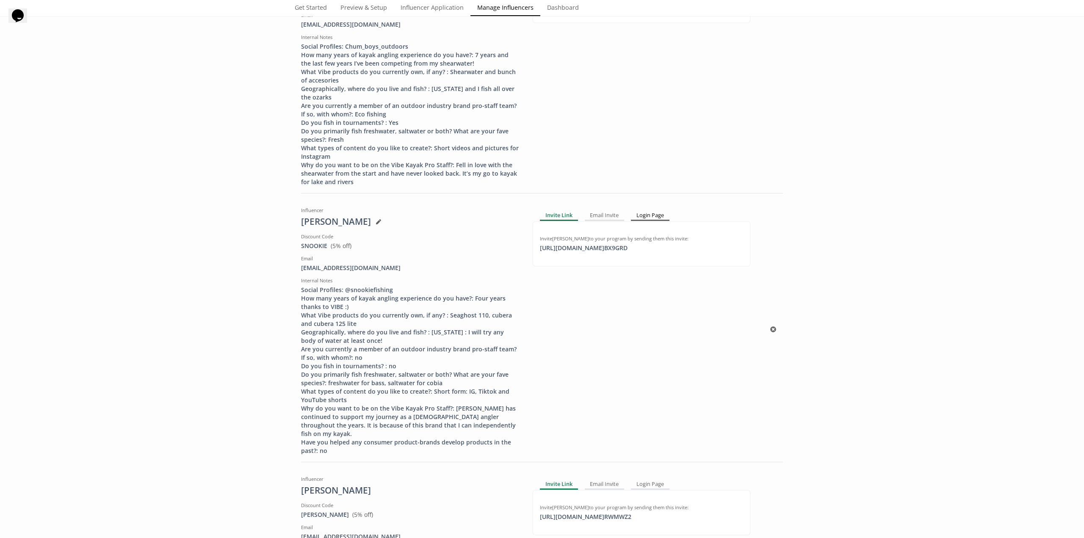
click at [656, 211] on div "Login Page" at bounding box center [650, 216] width 39 height 10
click at [639, 244] on div "https://app.altolinks.com/program/ 6wWtUUBb copied" at bounding box center [588, 248] width 106 height 8
copy div "https://app.altolinks.com/program/ 6wWtUUBb"
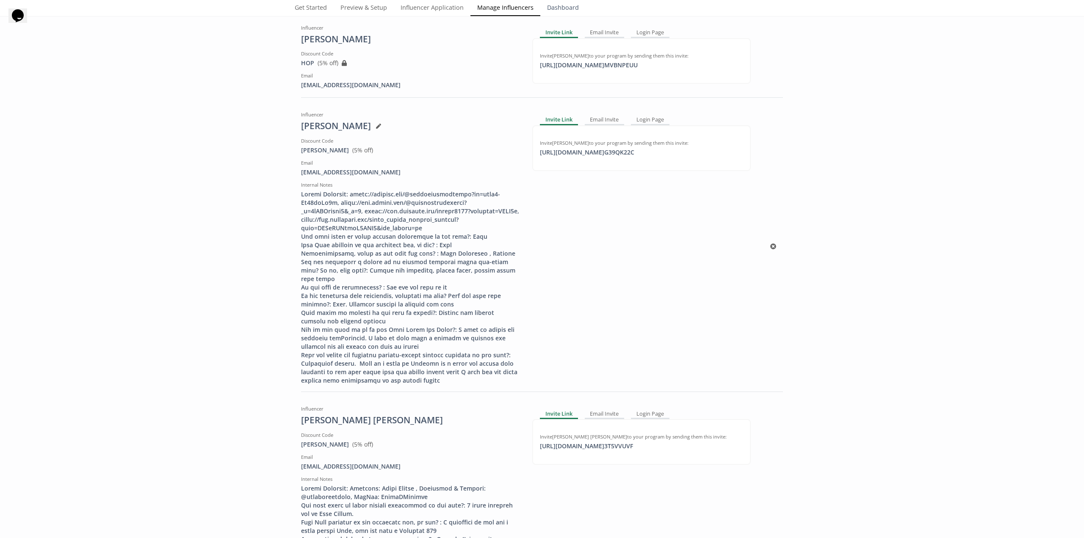
scroll to position [0, 0]
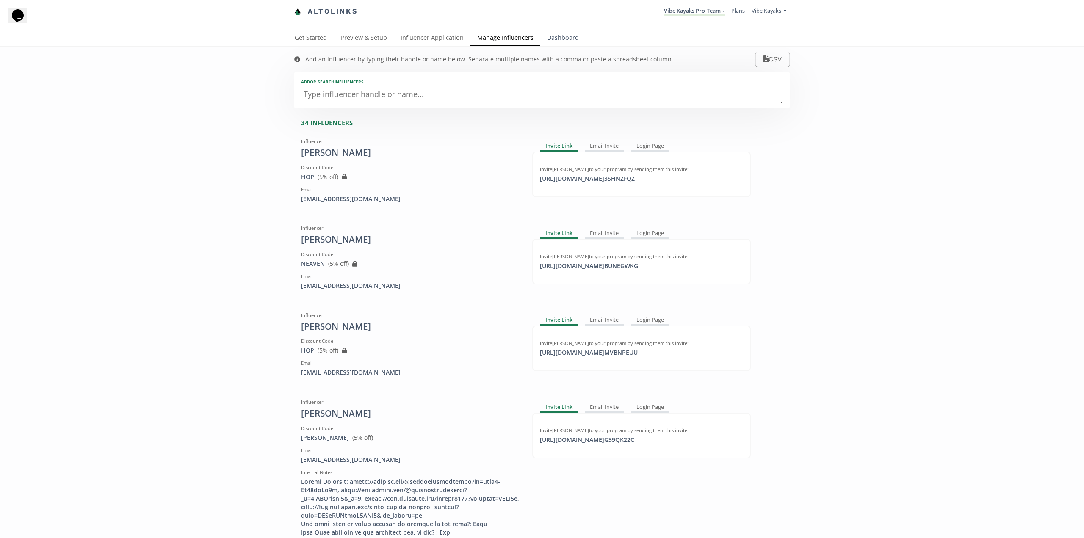
click at [555, 38] on link "Dashboard" at bounding box center [563, 38] width 45 height 17
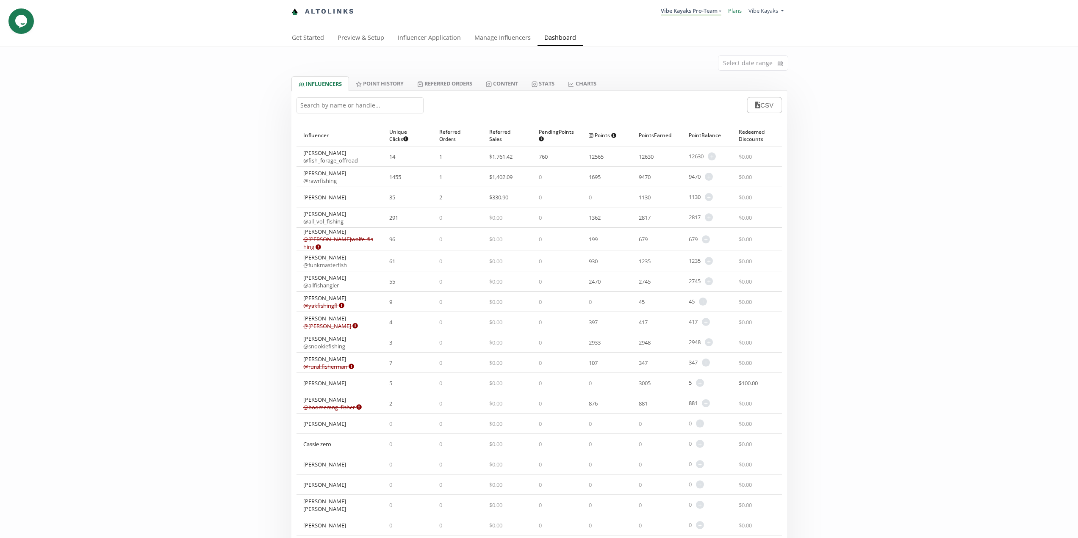
click at [736, 12] on link "Plans" at bounding box center [735, 11] width 14 height 8
click at [721, 11] on link "Vibe Kayaks Pro-Team" at bounding box center [691, 11] width 61 height 9
click at [732, 11] on link "Plans" at bounding box center [735, 11] width 14 height 8
